Goal: Task Accomplishment & Management: Complete application form

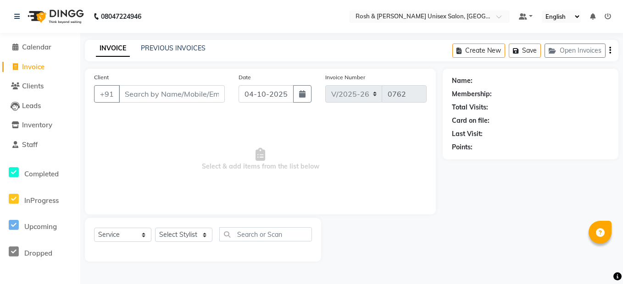
select select "8757"
select select "service"
click at [164, 43] on div "INVOICE PREVIOUS INVOICES Create New Save Open Invoices" at bounding box center [351, 51] width 533 height 22
click at [166, 47] on link "PREVIOUS INVOICES" at bounding box center [173, 48] width 65 height 8
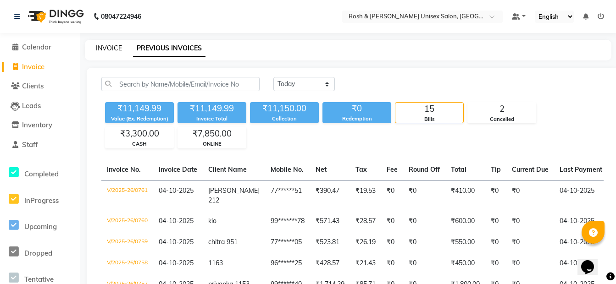
click at [109, 46] on link "INVOICE" at bounding box center [109, 48] width 26 height 8
select select "service"
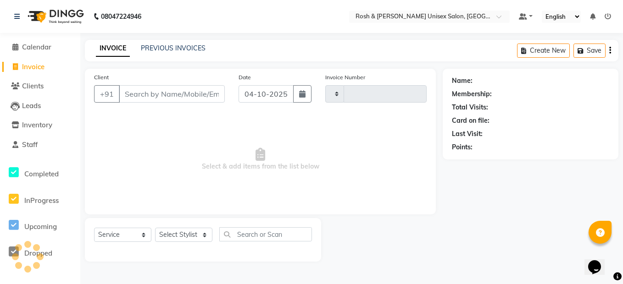
type input "0762"
select select "8757"
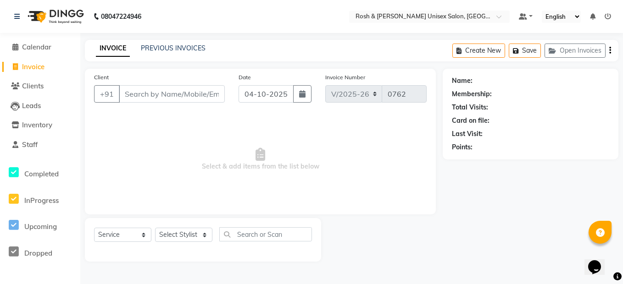
click at [152, 94] on input "Client" at bounding box center [172, 93] width 106 height 17
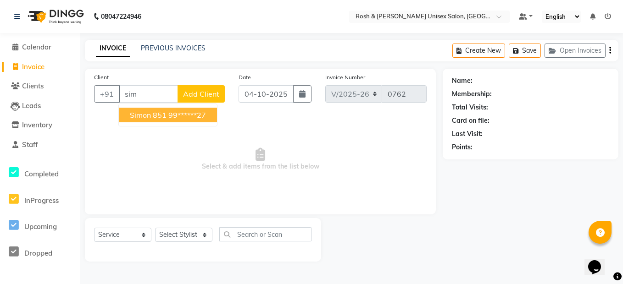
click at [163, 116] on span "Simon 851" at bounding box center [148, 114] width 37 height 9
type input "99******27"
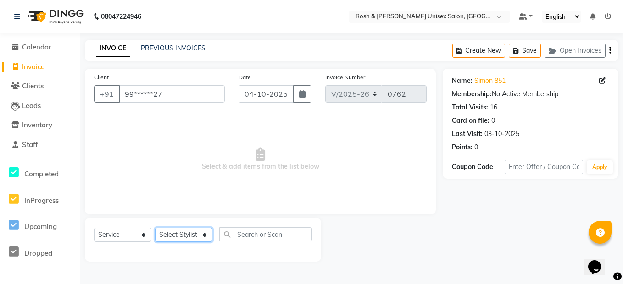
click at [180, 235] on select "Select Stylist Admin [PERSON_NAME] [PERSON_NAME] Front Desk Rehan Reports [PERS…" at bounding box center [183, 235] width 57 height 14
select select "89000"
click at [155, 228] on select "Select Stylist Admin [PERSON_NAME] [PERSON_NAME] Front Desk Rehan Reports [PERS…" at bounding box center [183, 235] width 57 height 14
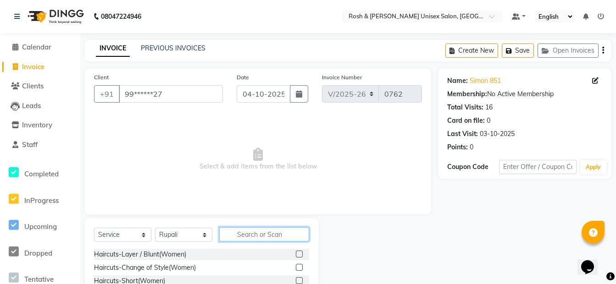
click at [248, 234] on input "text" at bounding box center [264, 234] width 90 height 14
type input "upp"
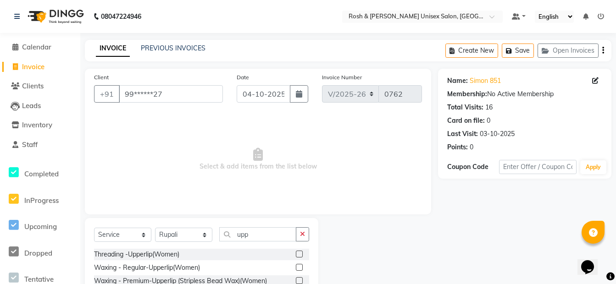
click at [299, 251] on label at bounding box center [299, 254] width 7 height 7
click at [299, 252] on input "checkbox" at bounding box center [299, 255] width 6 height 6
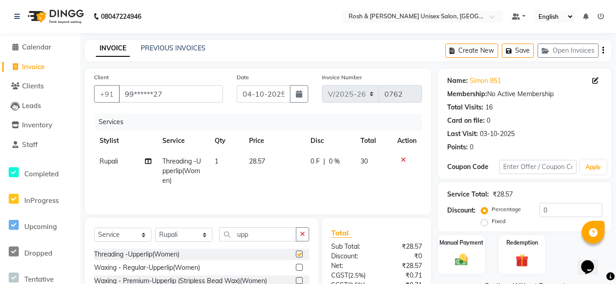
checkbox input "false"
click at [479, 249] on div "Manual Payment" at bounding box center [461, 254] width 49 height 41
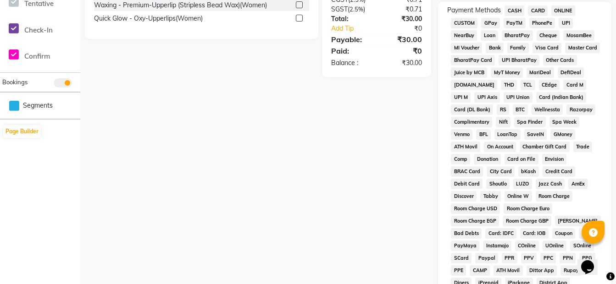
scroll to position [138, 0]
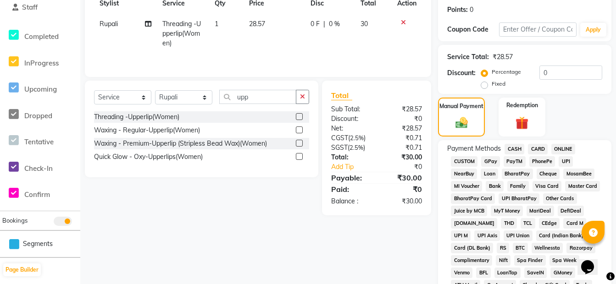
click at [565, 149] on span "ONLINE" at bounding box center [563, 149] width 24 height 11
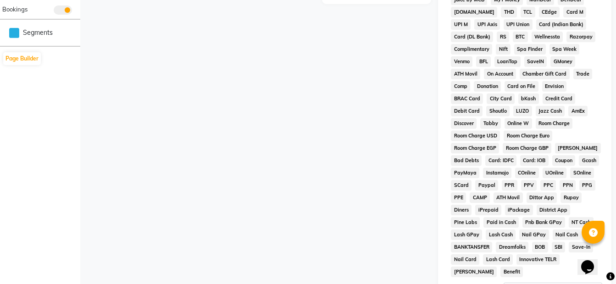
scroll to position [413, 0]
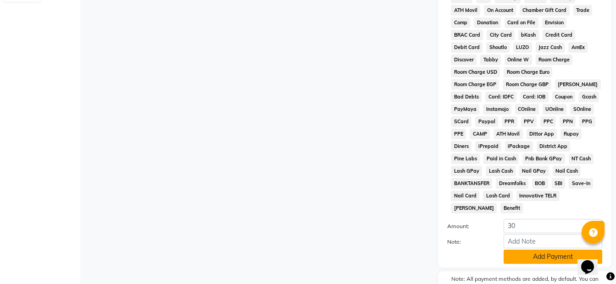
click at [555, 250] on button "Add Payment" at bounding box center [552, 257] width 99 height 14
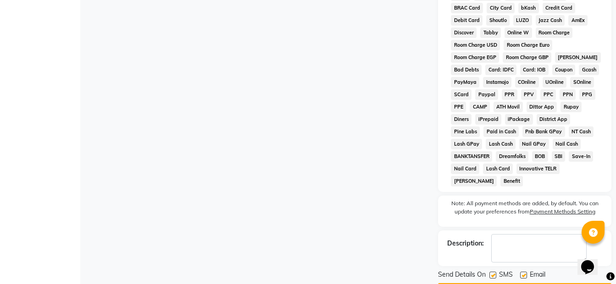
scroll to position [454, 0]
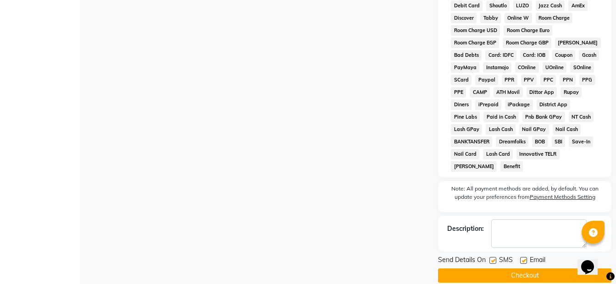
click at [551, 269] on button "Checkout" at bounding box center [524, 276] width 173 height 14
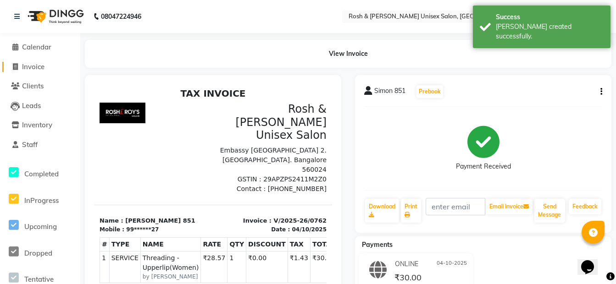
click at [44, 63] on span "Invoice" at bounding box center [33, 66] width 22 height 9
select select "service"
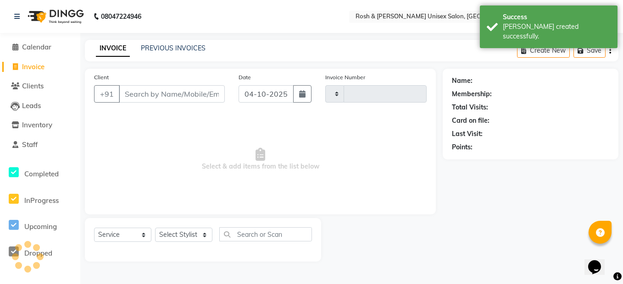
type input "0763"
select select "8757"
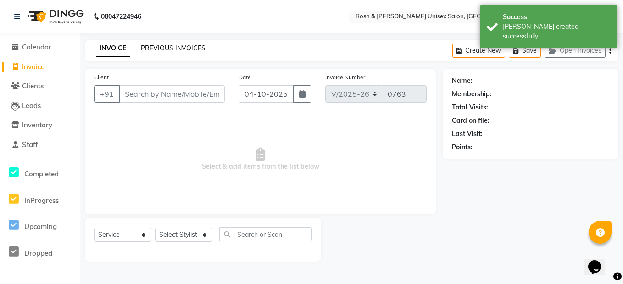
click at [200, 49] on link "PREVIOUS INVOICES" at bounding box center [173, 48] width 65 height 8
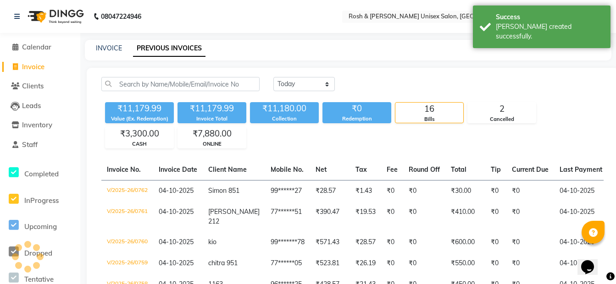
click at [103, 52] on div "INVOICE" at bounding box center [109, 49] width 26 height 10
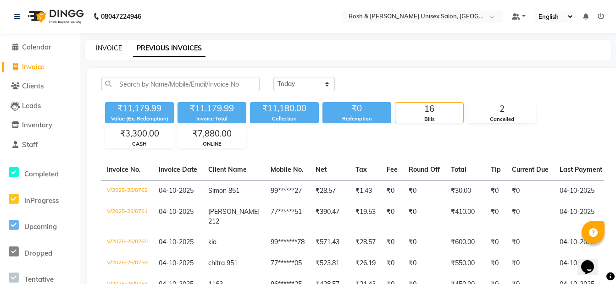
click at [113, 44] on link "INVOICE" at bounding box center [109, 48] width 26 height 8
select select "service"
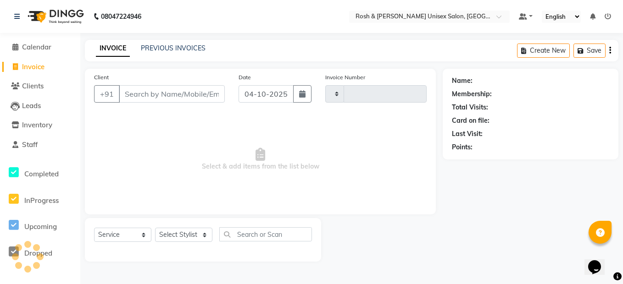
type input "0763"
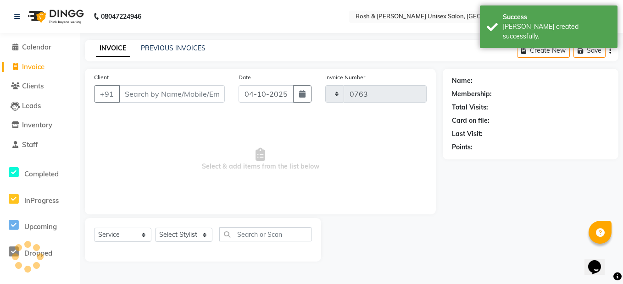
select select "8757"
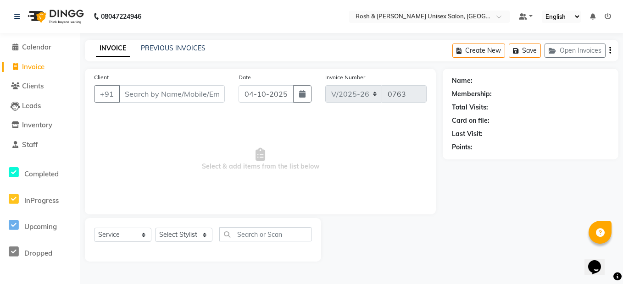
click at [176, 43] on div "INVOICE PREVIOUS INVOICES Create New Save Open Invoices" at bounding box center [351, 51] width 533 height 22
click at [182, 50] on link "PREVIOUS INVOICES" at bounding box center [173, 48] width 65 height 8
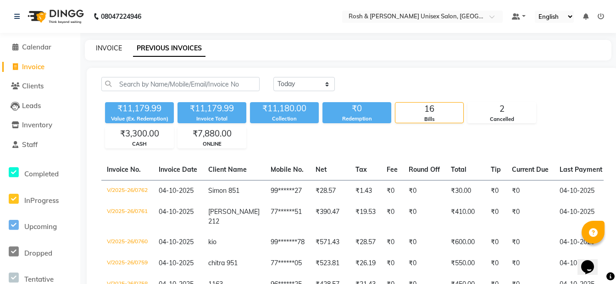
click at [111, 51] on link "INVOICE" at bounding box center [109, 48] width 26 height 8
select select "service"
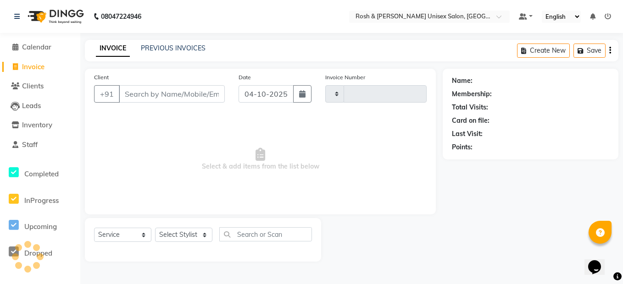
type input "0763"
select select "8757"
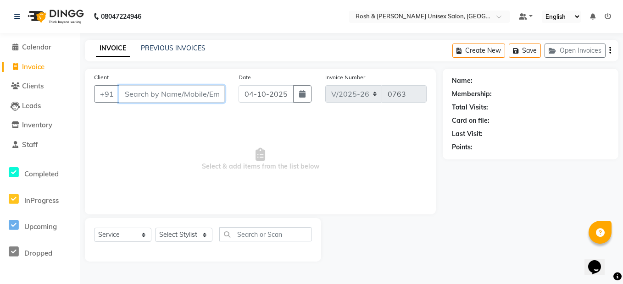
click at [167, 98] on input "Client" at bounding box center [172, 93] width 106 height 17
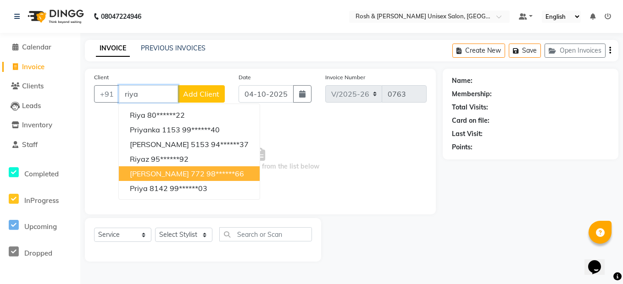
click at [206, 172] on ngb-highlight "98******66" at bounding box center [225, 173] width 38 height 9
type input "98******66"
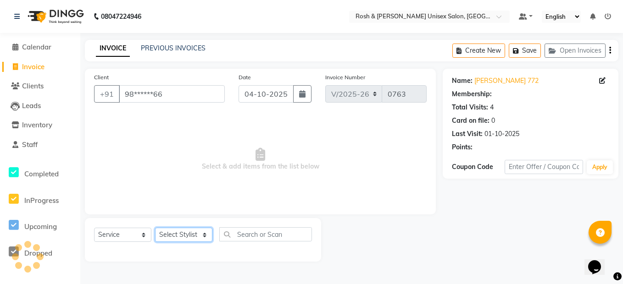
click at [201, 236] on select "Select Stylist Admin [PERSON_NAME] [PERSON_NAME] Front Desk Rehan Reports [PERS…" at bounding box center [183, 235] width 57 height 14
select select "88997"
click at [155, 228] on select "Select Stylist Admin [PERSON_NAME] [PERSON_NAME] Front Desk Rehan Reports [PERS…" at bounding box center [183, 235] width 57 height 14
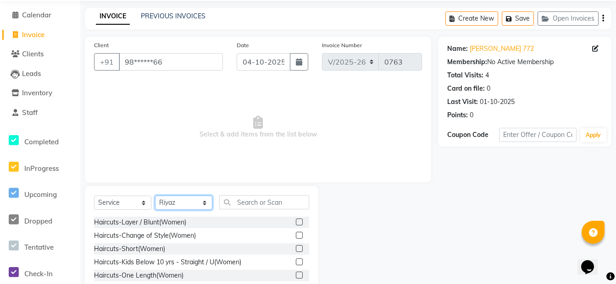
scroll to position [83, 0]
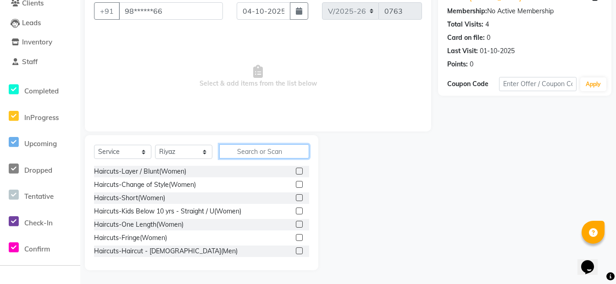
click at [256, 150] on input "text" at bounding box center [264, 151] width 90 height 14
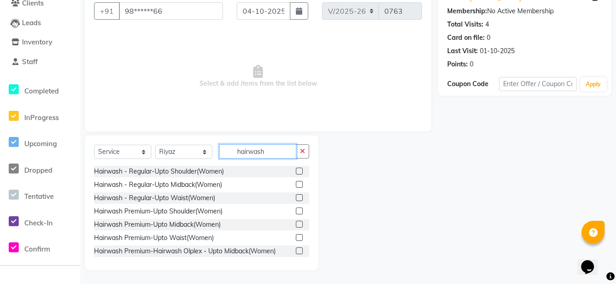
type input "hairwash"
click at [296, 226] on label at bounding box center [299, 224] width 7 height 7
click at [296, 226] on input "checkbox" at bounding box center [299, 225] width 6 height 6
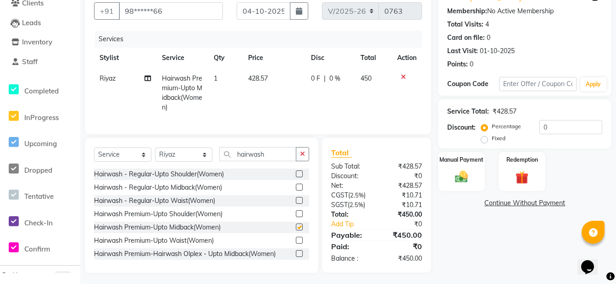
checkbox input "false"
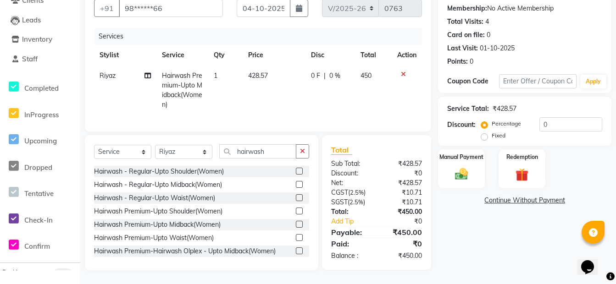
scroll to position [93, 0]
click at [402, 71] on icon at bounding box center [403, 74] width 5 height 6
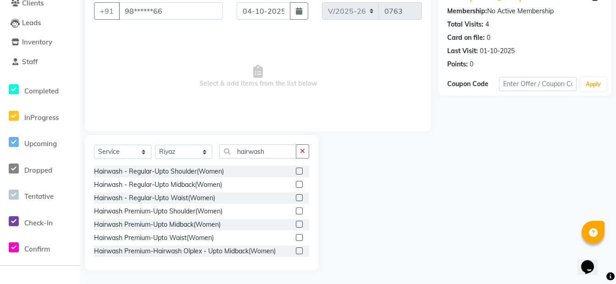
scroll to position [0, 0]
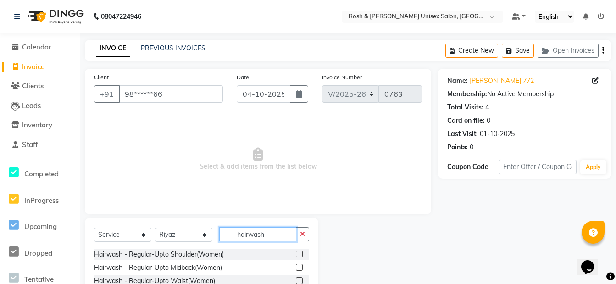
click at [285, 236] on input "hairwash" at bounding box center [257, 234] width 77 height 14
type input "hairwash"
click at [168, 47] on link "PREVIOUS INVOICES" at bounding box center [173, 48] width 65 height 8
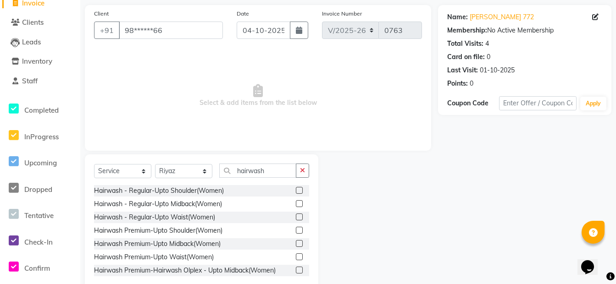
scroll to position [83, 0]
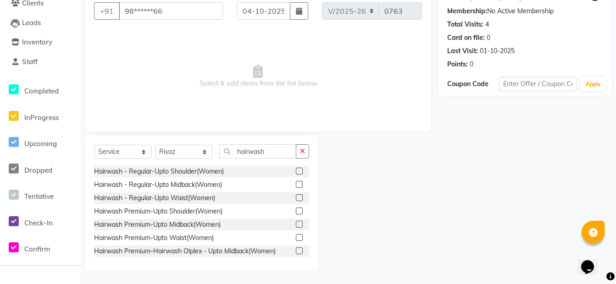
click at [296, 226] on label at bounding box center [299, 224] width 7 height 7
click at [296, 226] on input "checkbox" at bounding box center [299, 225] width 6 height 6
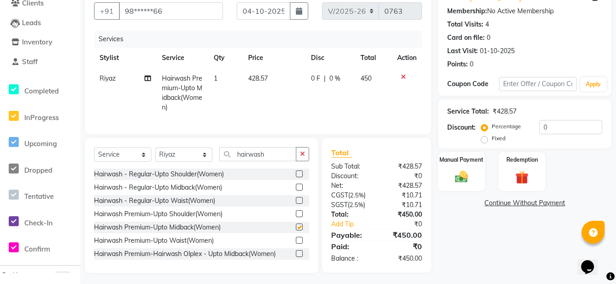
checkbox input "false"
click at [465, 174] on img at bounding box center [461, 177] width 22 height 16
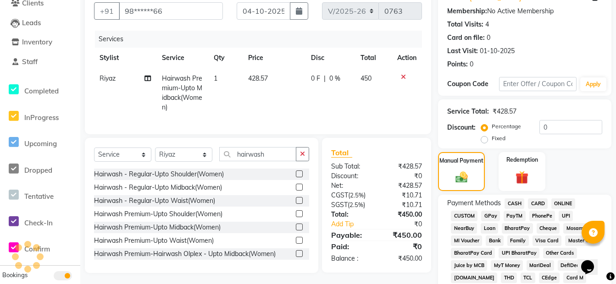
click at [561, 202] on span "ONLINE" at bounding box center [563, 204] width 24 height 11
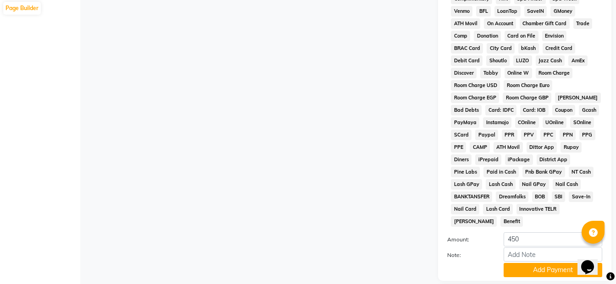
scroll to position [451, 0]
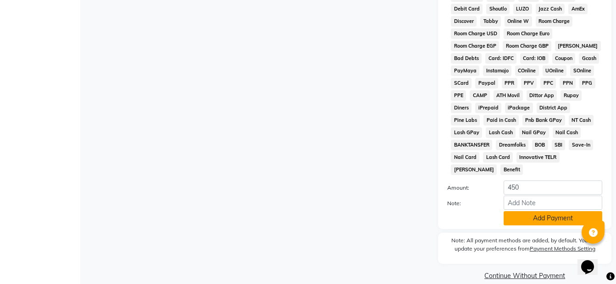
click at [551, 211] on button "Add Payment" at bounding box center [552, 218] width 99 height 14
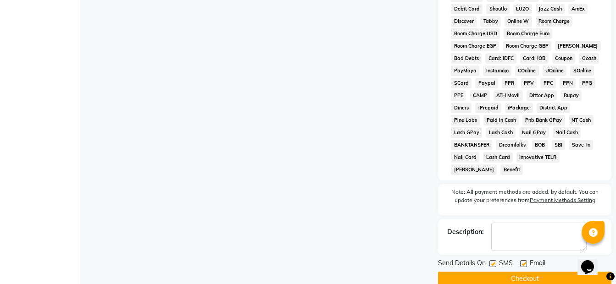
click at [526, 272] on button "Checkout" at bounding box center [524, 279] width 173 height 14
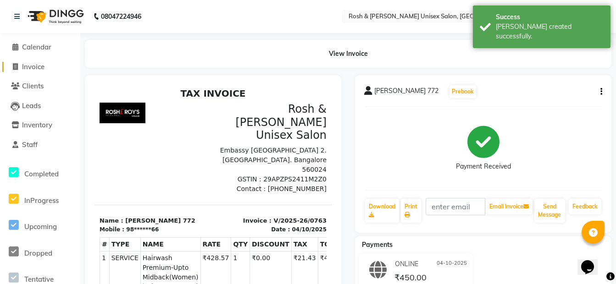
click at [41, 69] on span "Invoice" at bounding box center [33, 66] width 22 height 9
select select "service"
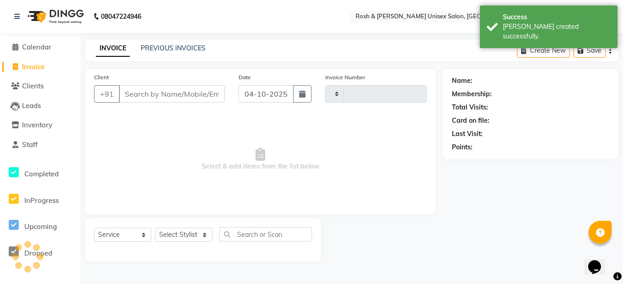
type input "0764"
select select "8757"
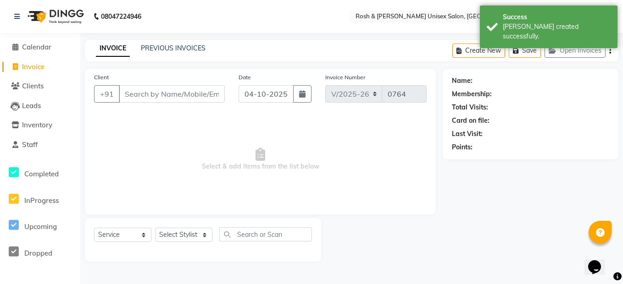
click at [159, 40] on div "INVOICE PREVIOUS INVOICES Create New Save Open Invoices" at bounding box center [351, 51] width 533 height 22
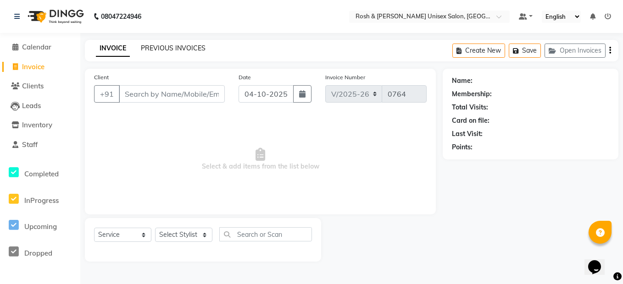
click at [180, 47] on link "PREVIOUS INVOICES" at bounding box center [173, 48] width 65 height 8
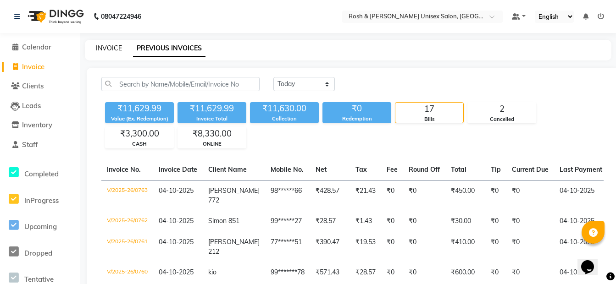
click at [114, 44] on link "INVOICE" at bounding box center [109, 48] width 26 height 8
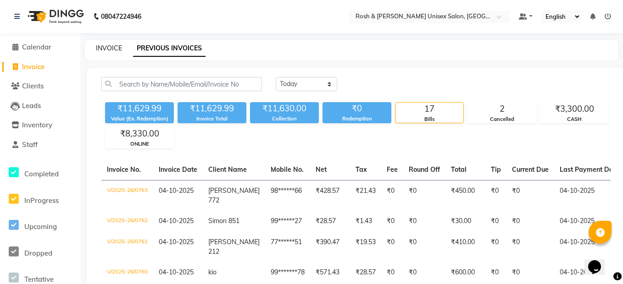
select select "service"
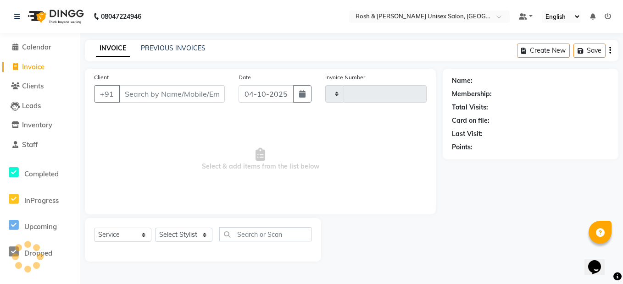
type input "0764"
select select "8757"
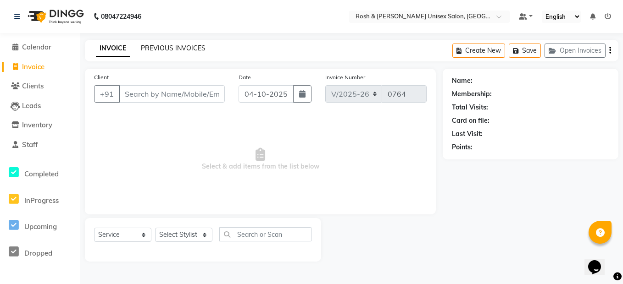
click at [176, 45] on link "PREVIOUS INVOICES" at bounding box center [173, 48] width 65 height 8
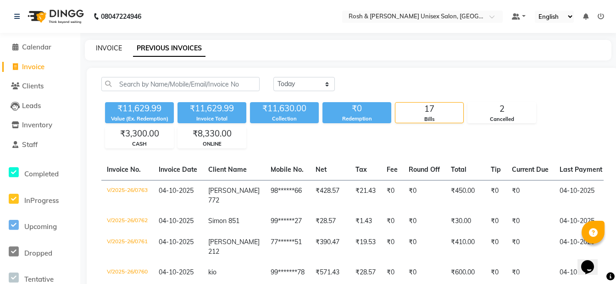
click at [115, 51] on link "INVOICE" at bounding box center [109, 48] width 26 height 8
select select "8757"
select select "service"
